Goal: Task Accomplishment & Management: Use online tool/utility

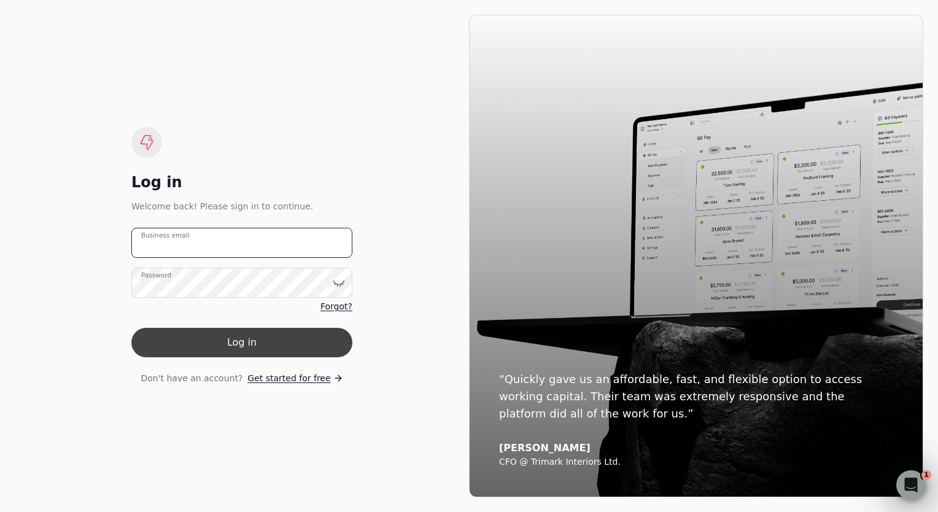
type email "[EMAIL_ADDRESS][DOMAIN_NAME]"
click at [241, 348] on button "Log in" at bounding box center [241, 342] width 221 height 29
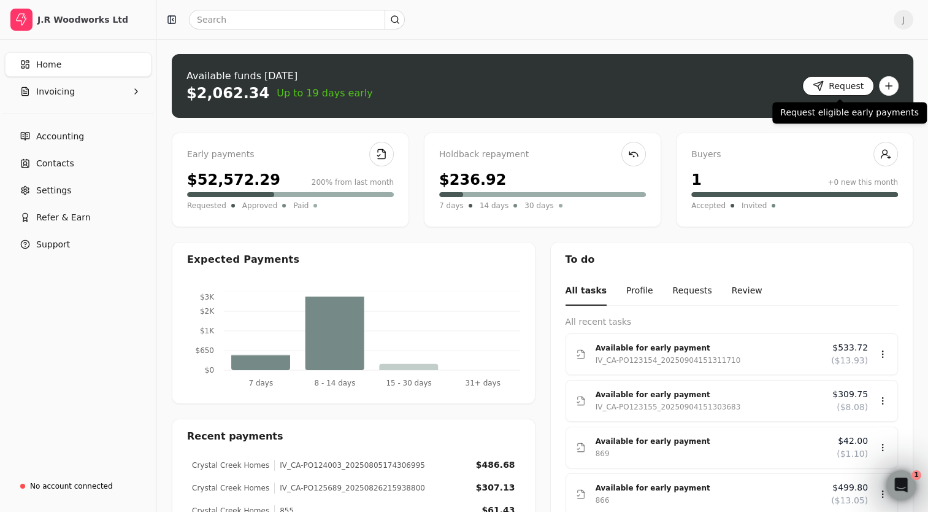
click at [840, 85] on button "Request" at bounding box center [839, 86] width 72 height 20
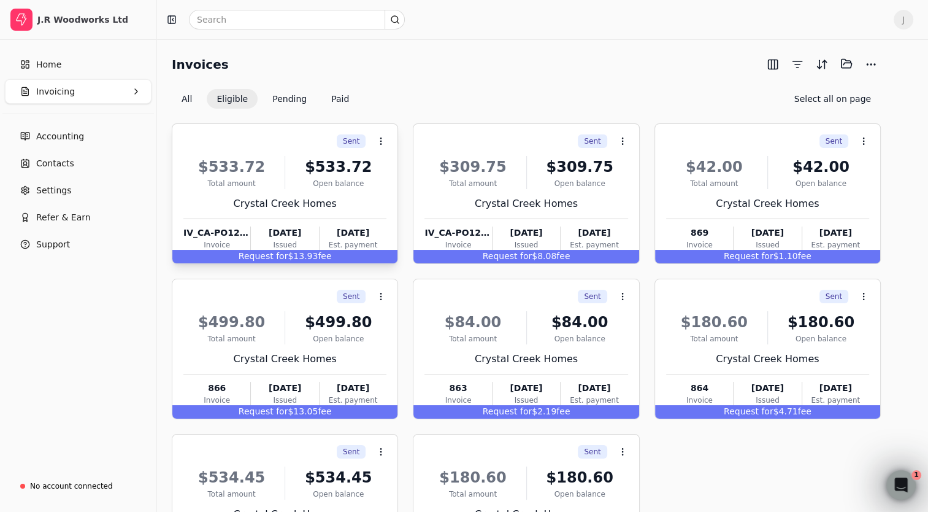
click at [260, 175] on div "$533.72" at bounding box center [231, 167] width 96 height 22
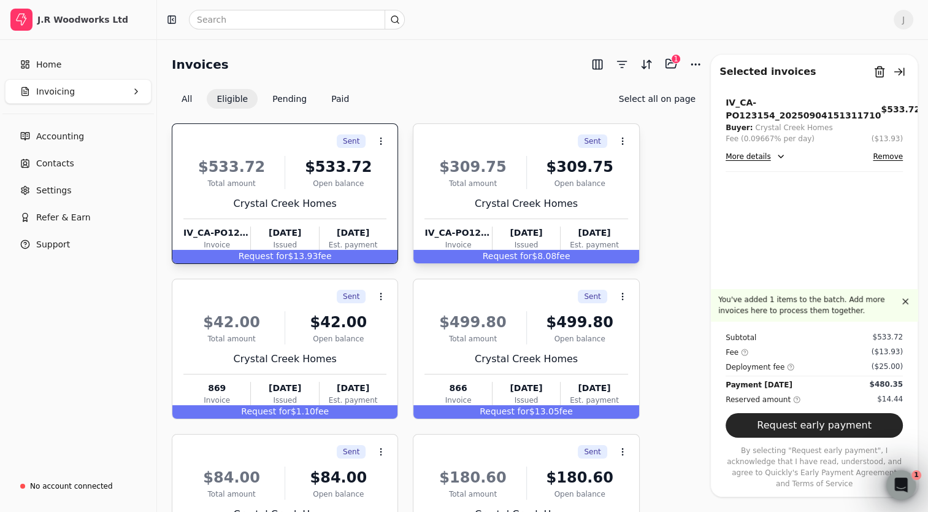
click at [501, 148] on div "Sent Context Menu Button" at bounding box center [525, 141] width 206 height 21
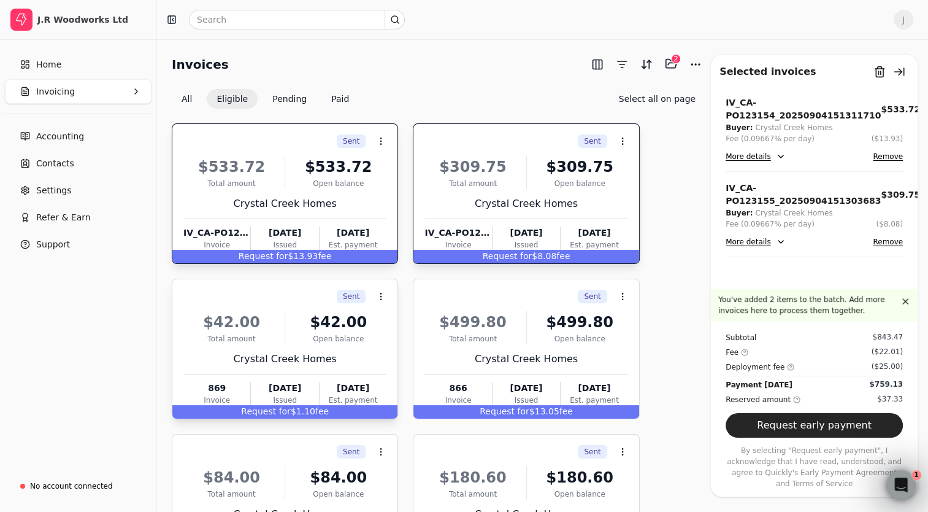
click at [270, 301] on div "Sent Context Menu Button" at bounding box center [284, 296] width 206 height 21
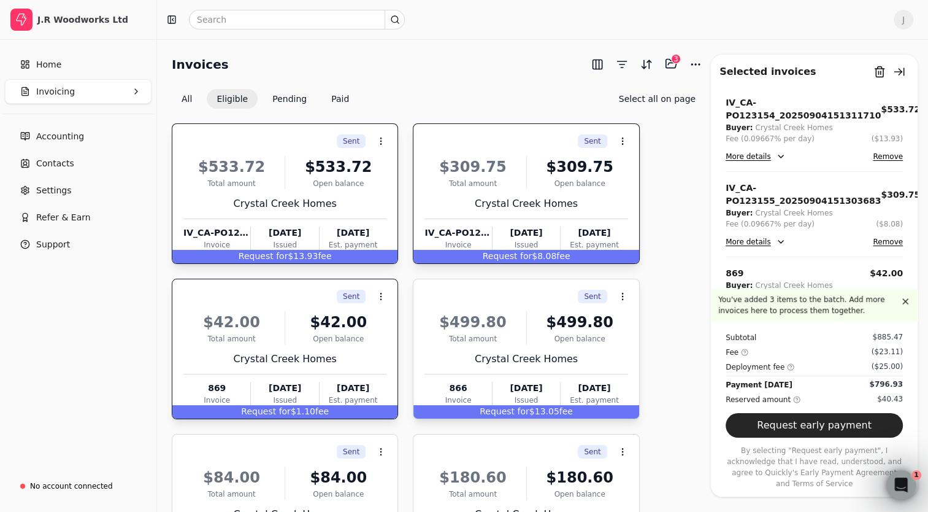
click at [523, 296] on div "Sent Context Menu Button" at bounding box center [525, 296] width 206 height 21
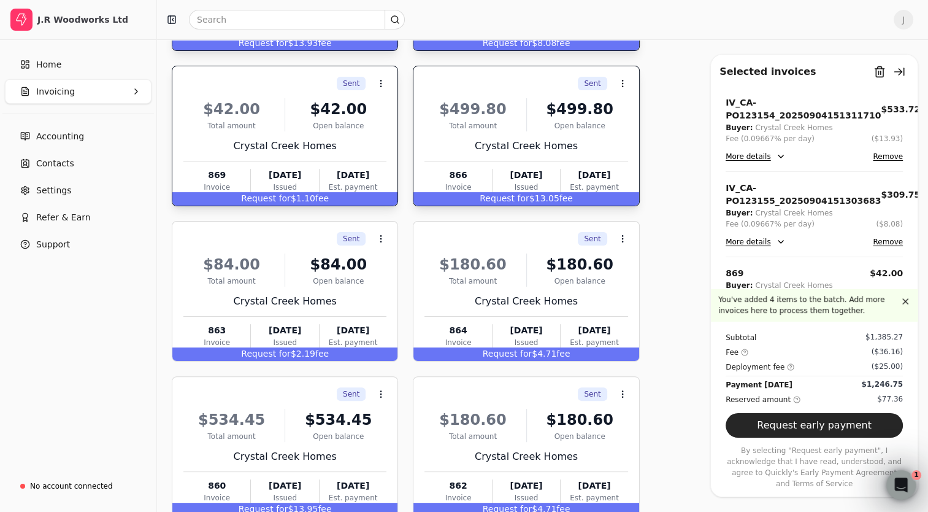
scroll to position [253, 0]
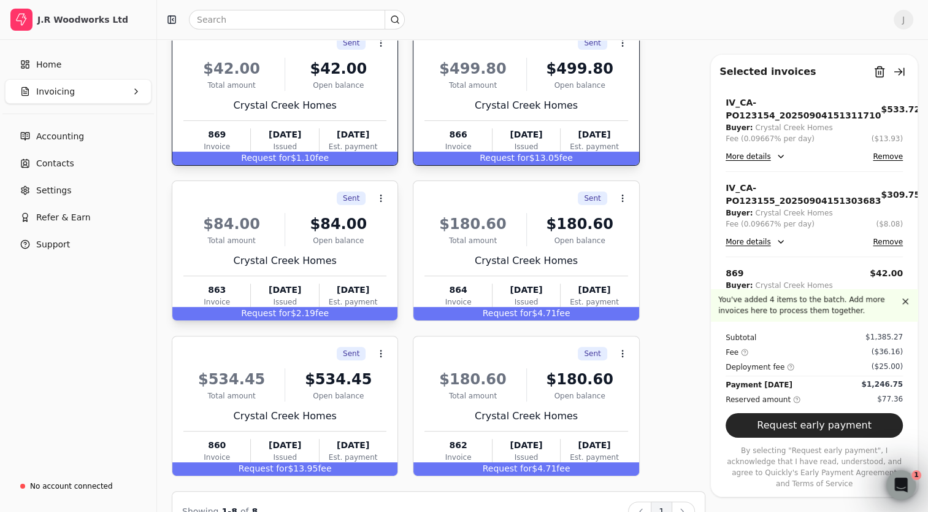
click at [272, 200] on div "Sent Context Menu Button" at bounding box center [284, 198] width 206 height 21
click at [461, 198] on div "Sent Context Menu Button" at bounding box center [525, 198] width 206 height 21
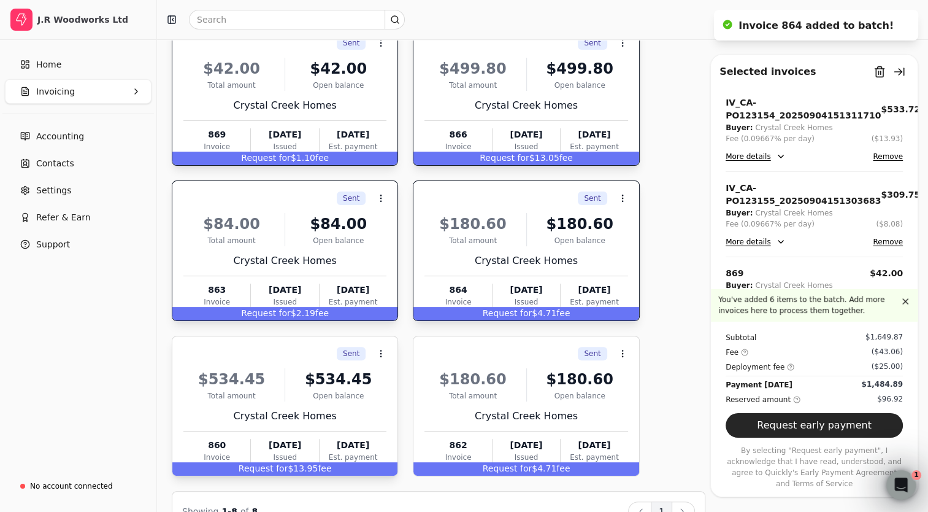
click at [262, 353] on div "Sent Context Menu Button" at bounding box center [284, 353] width 206 height 21
click at [456, 359] on div "Sent Context Menu Button" at bounding box center [525, 353] width 206 height 21
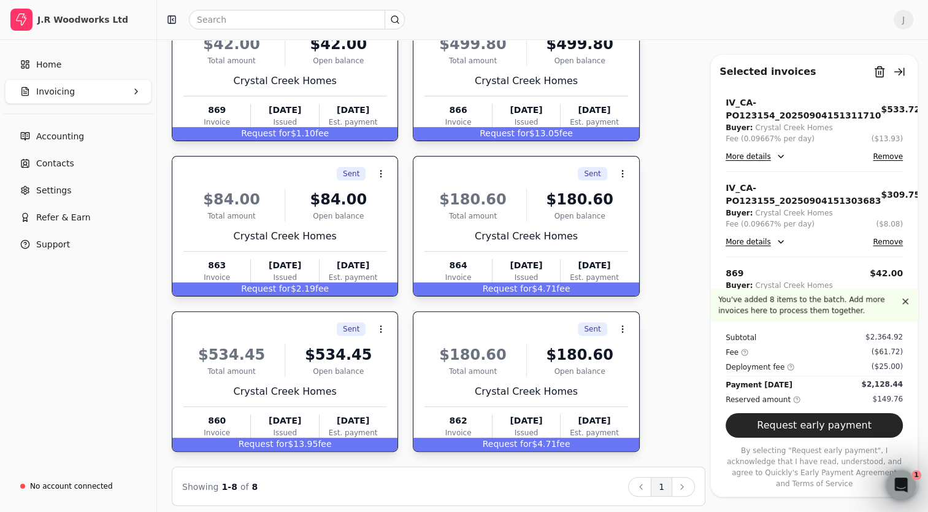
scroll to position [284, 0]
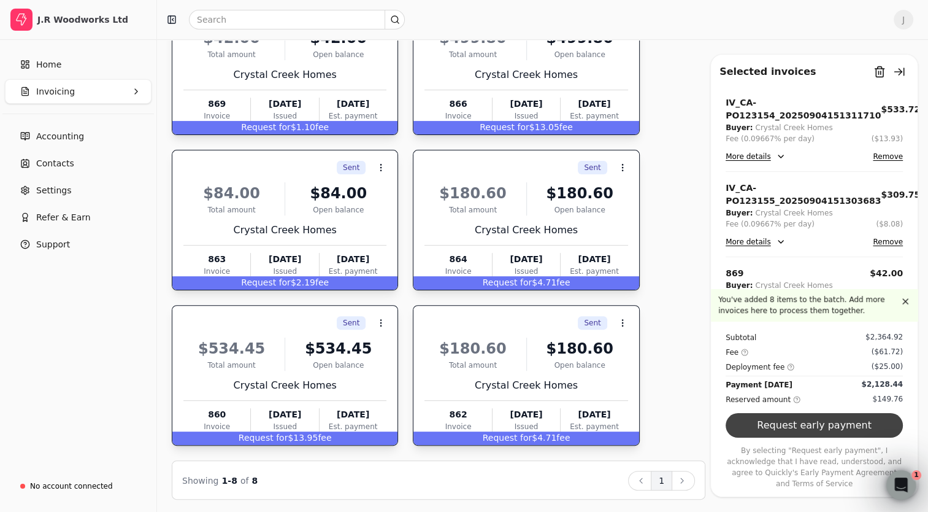
click at [779, 438] on button "Request early payment" at bounding box center [814, 425] width 177 height 25
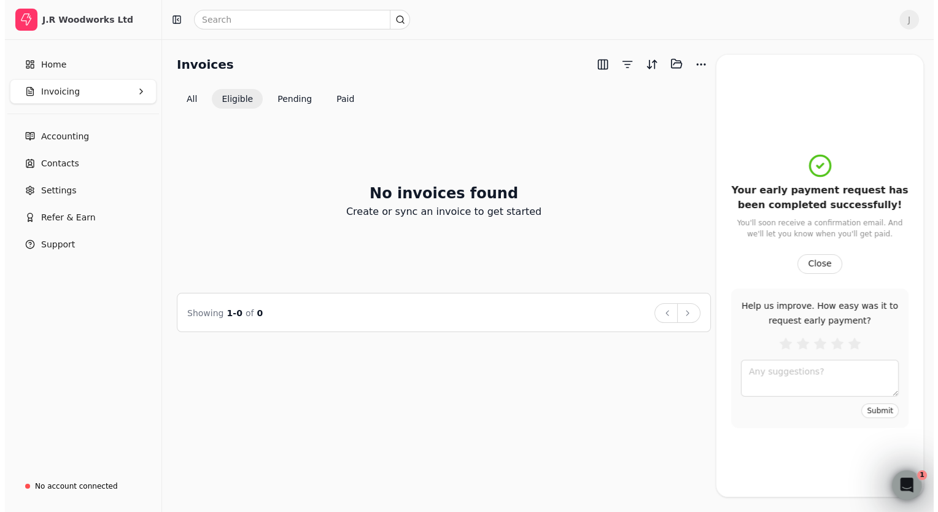
scroll to position [0, 0]
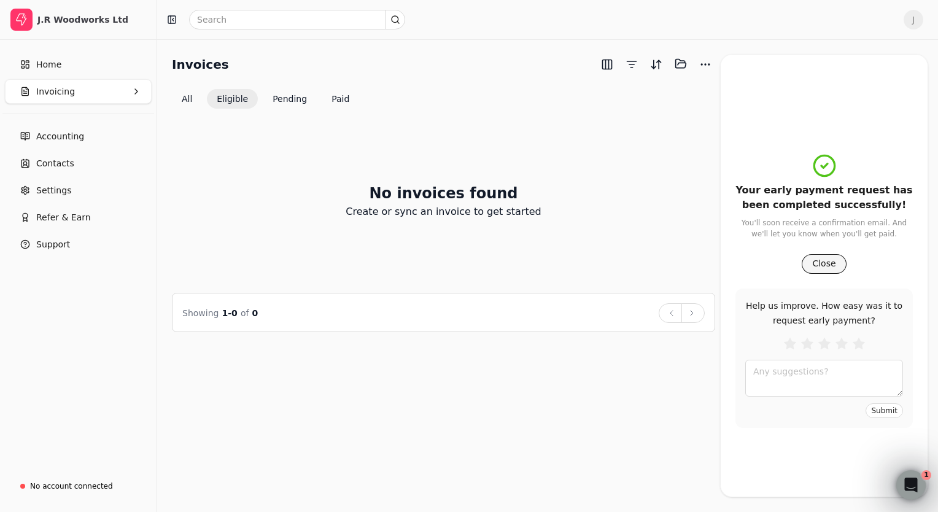
click at [808, 261] on button "Close" at bounding box center [823, 264] width 44 height 20
